Goal: Check status: Check status

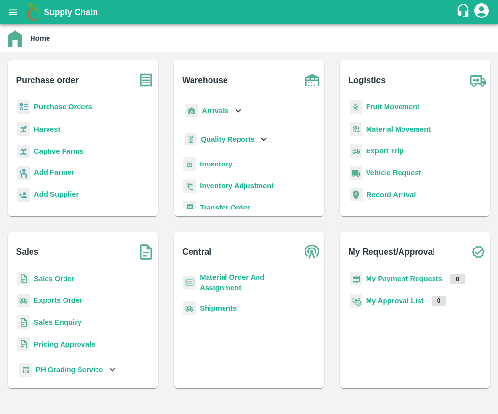
click at [52, 279] on b "Sales Order" at bounding box center [54, 279] width 40 height 8
click at [58, 279] on b "Sales Order" at bounding box center [54, 279] width 40 height 8
